Goal: Book appointment/travel/reservation

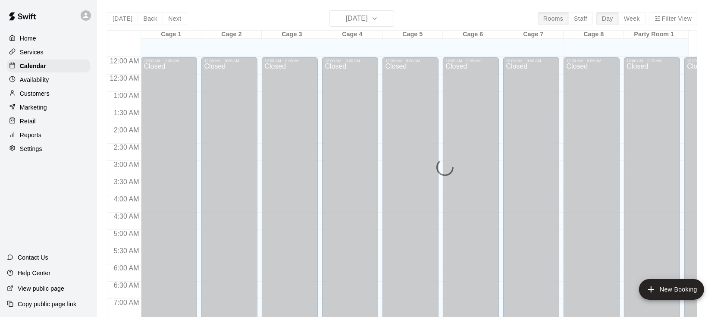
scroll to position [300, 0]
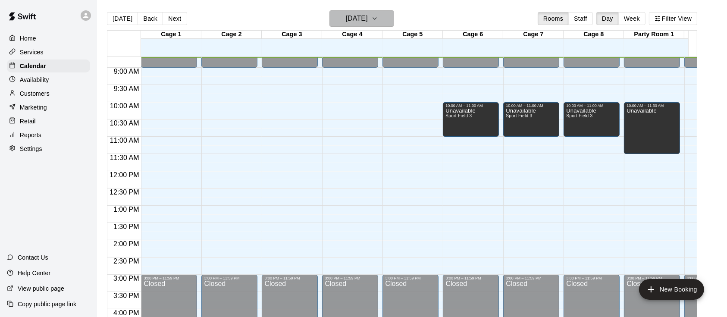
click at [362, 23] on h6 "[DATE]" at bounding box center [357, 19] width 22 height 12
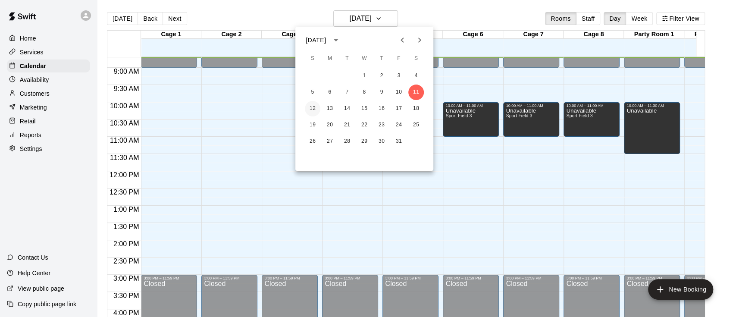
click at [316, 106] on button "12" at bounding box center [313, 109] width 16 height 16
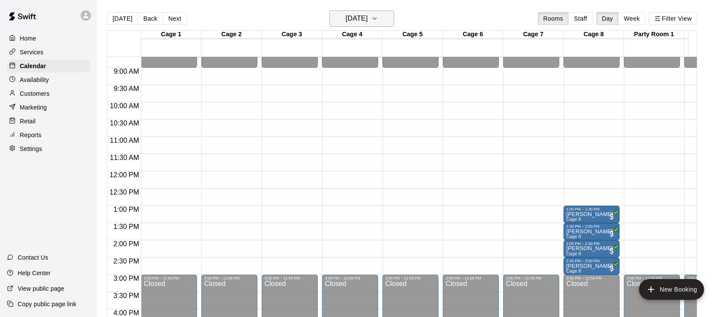
click at [365, 16] on h6 "Sunday Oct 12" at bounding box center [357, 19] width 22 height 12
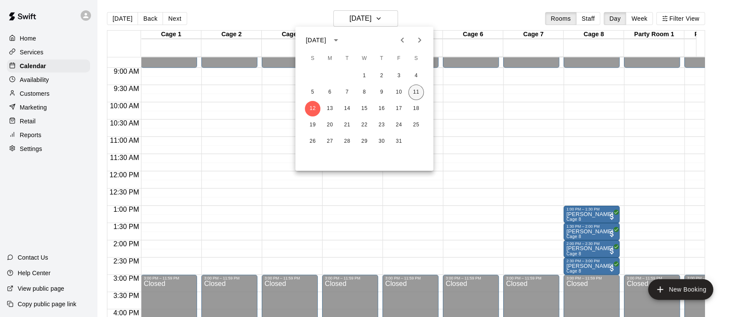
click at [417, 89] on button "11" at bounding box center [416, 92] width 16 height 16
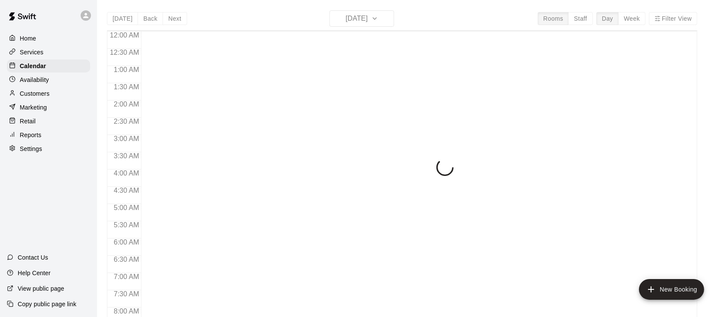
scroll to position [300, 0]
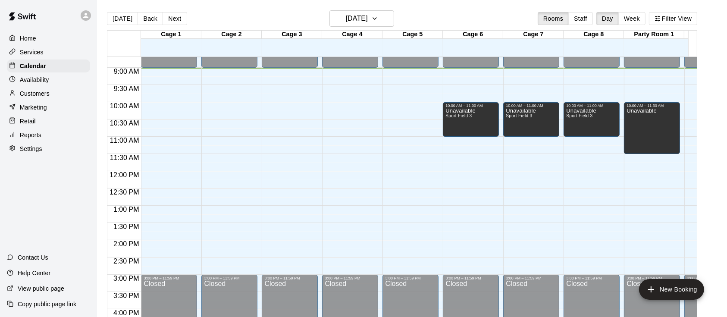
click at [422, 160] on div "12:00 AM – 9:00 AM Closed 3:00 PM – 11:59 PM Closed" at bounding box center [410, 171] width 56 height 828
click at [416, 151] on div "12:00 AM – 9:00 AM Closed 3:00 PM – 11:59 PM Closed" at bounding box center [410, 171] width 56 height 828
click at [417, 153] on div "12:00 AM – 9:00 AM Closed 3:00 PM – 11:59 PM Closed" at bounding box center [410, 171] width 56 height 828
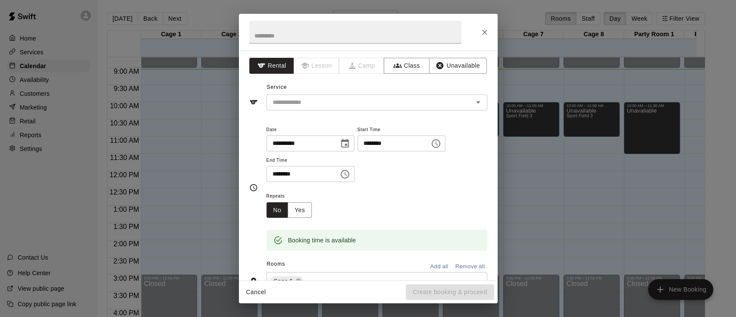
drag, startPoint x: 147, startPoint y: 140, endPoint x: 169, endPoint y: 103, distance: 42.9
click at [151, 142] on div "**********" at bounding box center [368, 158] width 736 height 317
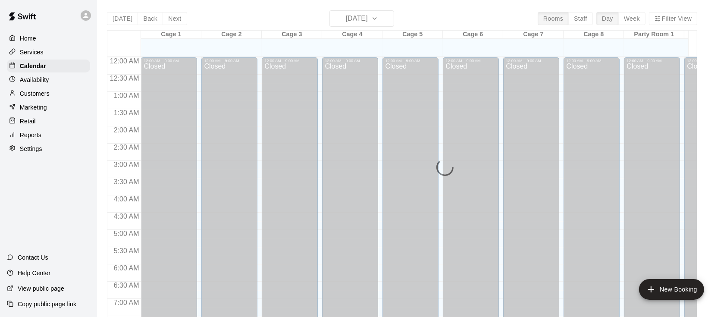
scroll to position [312, 0]
